Goal: Understand process/instructions: Learn how to perform a task or action

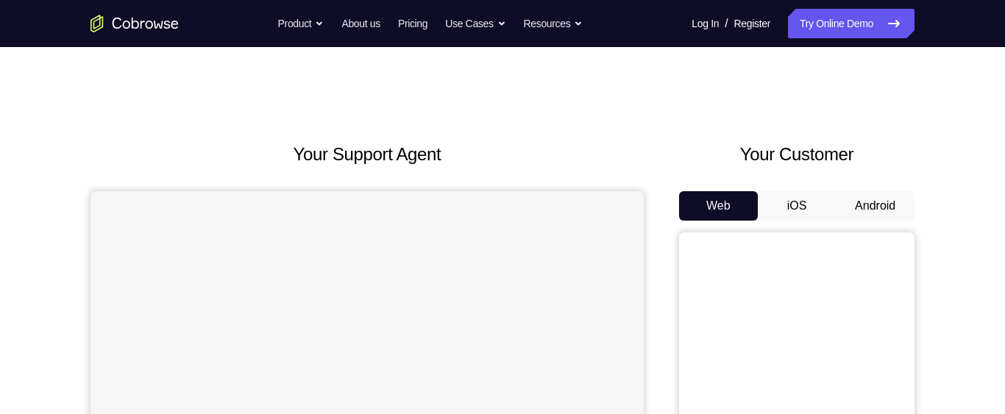
click at [864, 207] on button "Android" at bounding box center [875, 205] width 79 height 29
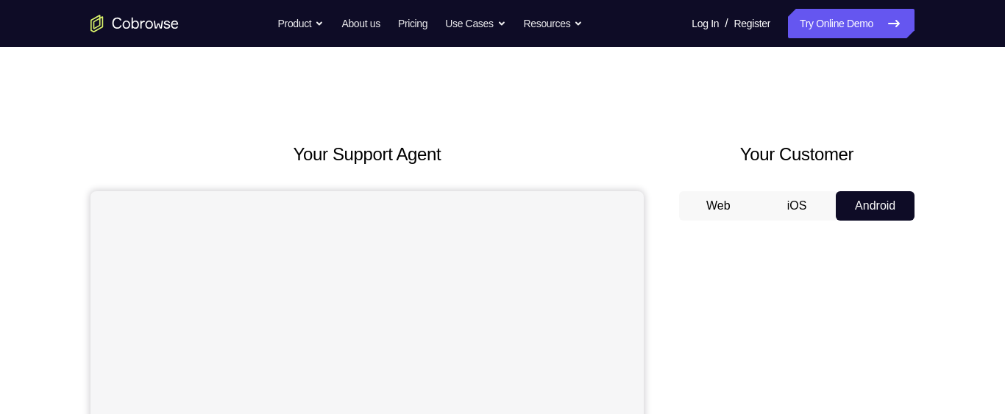
click at [725, 198] on button "Web" at bounding box center [718, 205] width 79 height 29
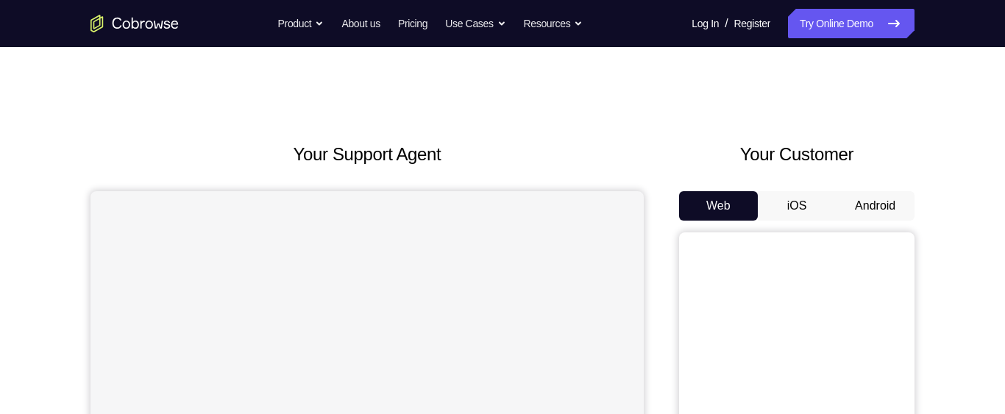
click at [880, 209] on button "Android" at bounding box center [875, 205] width 79 height 29
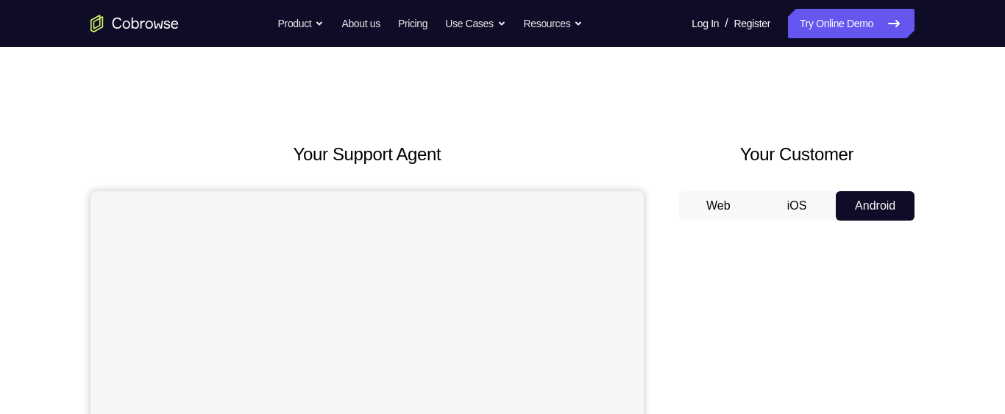
click at [742, 197] on button "Web" at bounding box center [718, 205] width 79 height 29
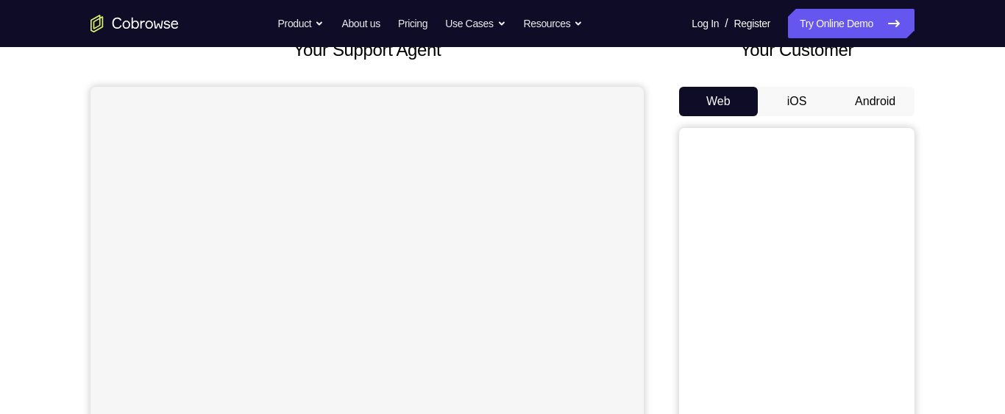
scroll to position [99, 0]
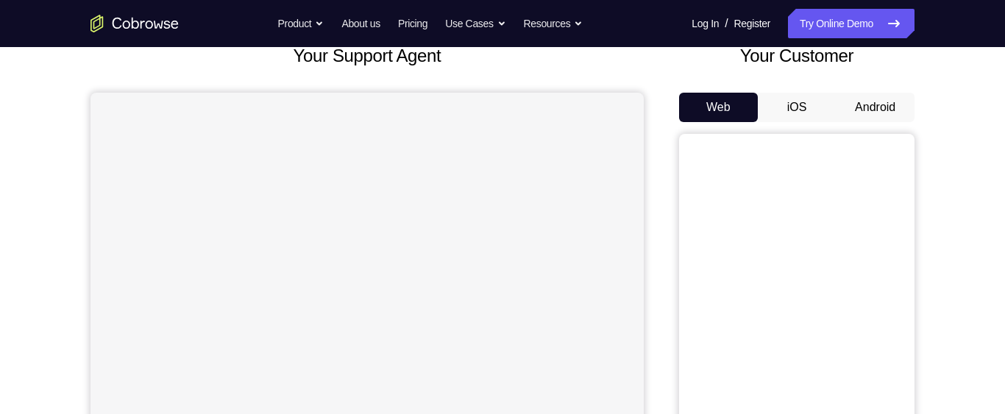
click at [885, 102] on button "Android" at bounding box center [875, 107] width 79 height 29
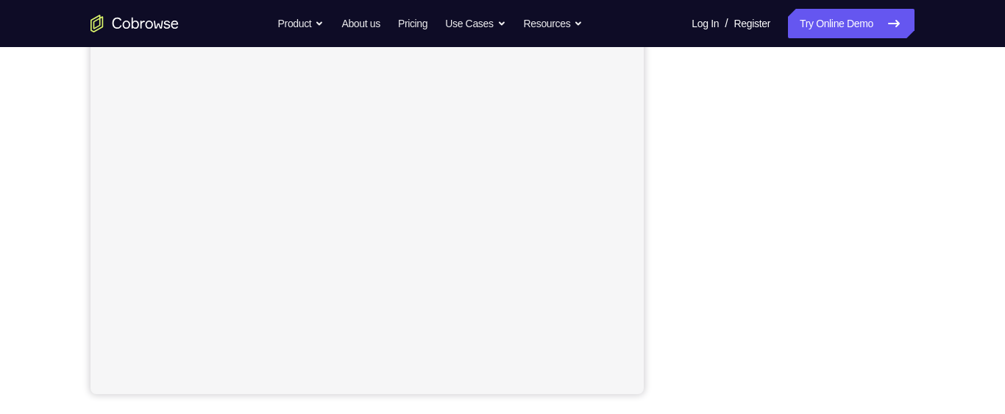
scroll to position [288, 0]
click at [964, 233] on div "Your Support Agent Your Customer Web iOS Android Next Steps We’d be happy to gi…" at bounding box center [503, 244] width 942 height 970
